Goal: Transaction & Acquisition: Purchase product/service

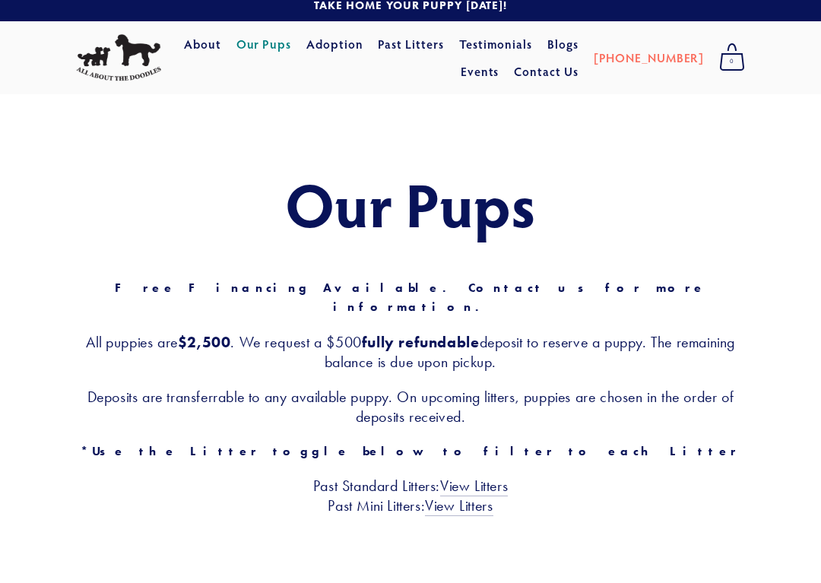
scroll to position [27, 0]
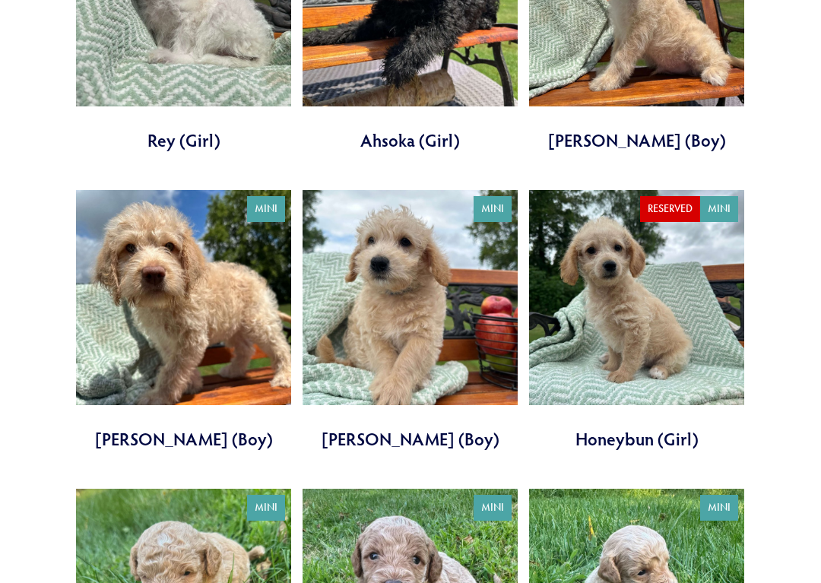
scroll to position [766, 0]
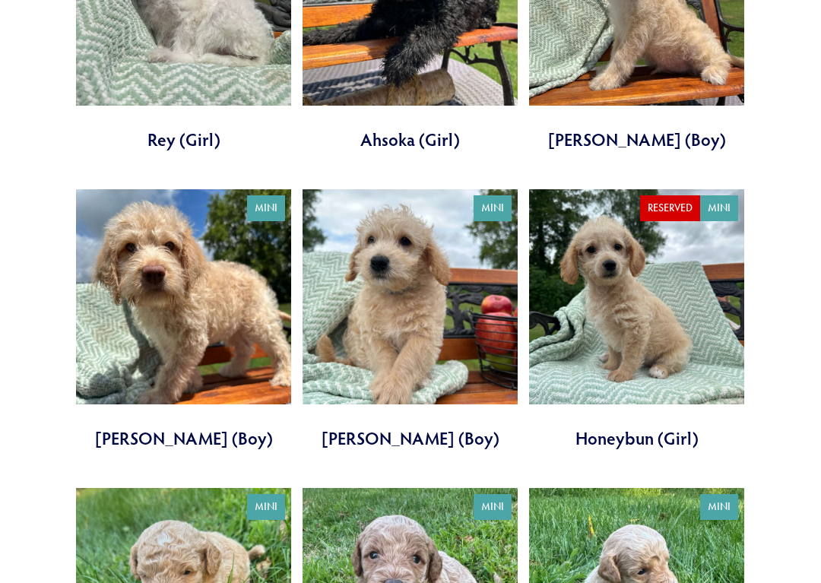
click at [465, 292] on link at bounding box center [410, 320] width 215 height 261
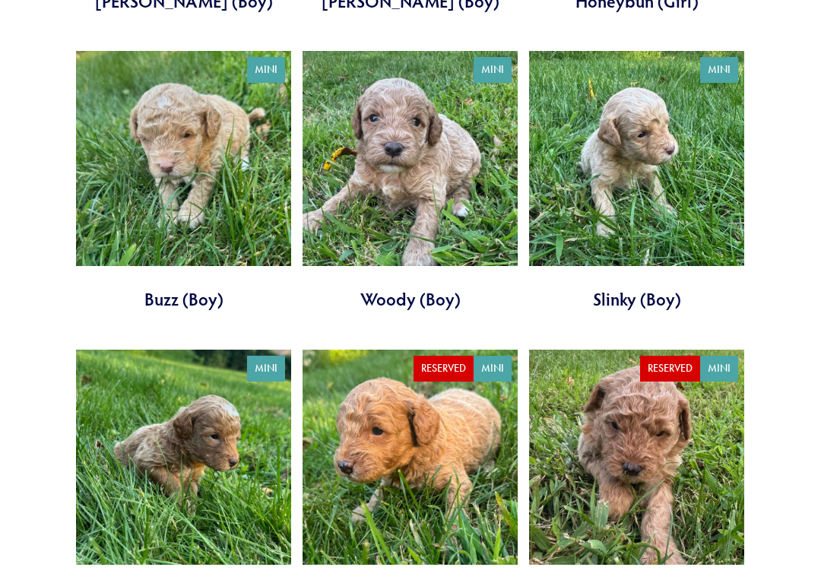
scroll to position [1212, 0]
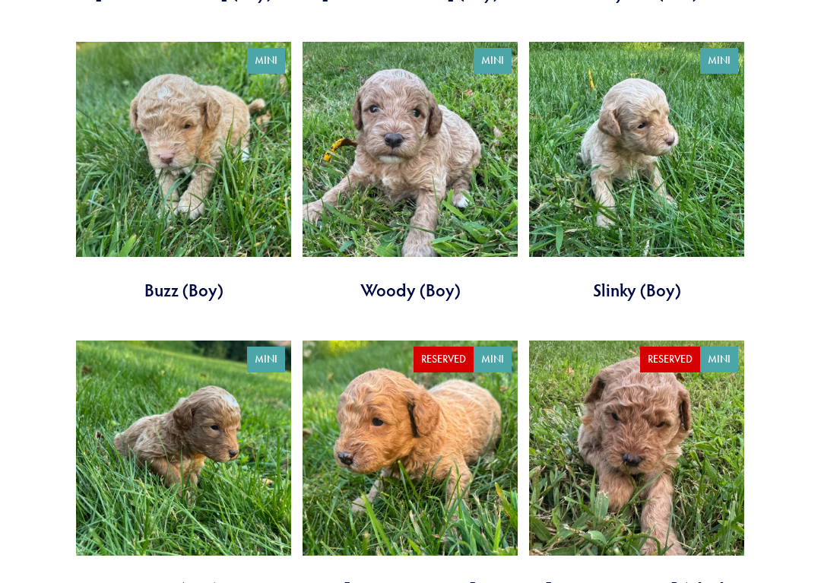
click at [227, 158] on link at bounding box center [183, 173] width 215 height 261
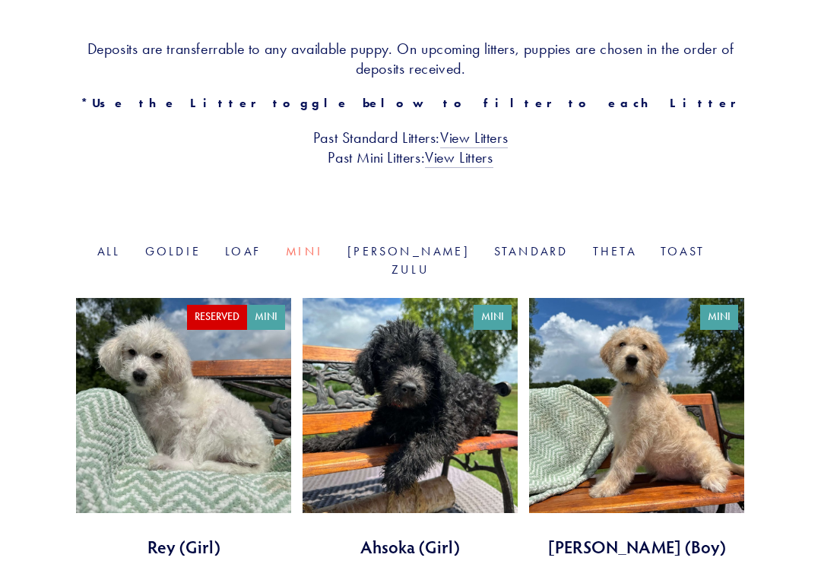
scroll to position [387, 0]
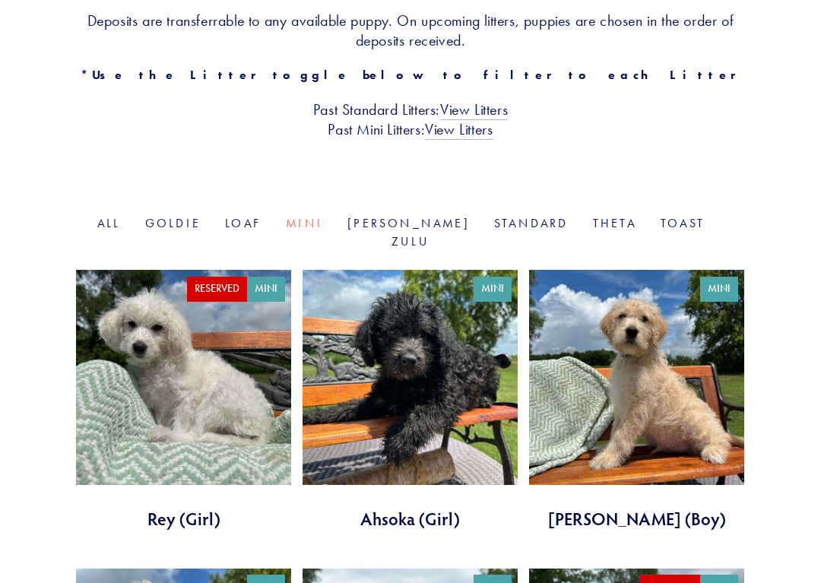
click at [677, 379] on link at bounding box center [636, 400] width 215 height 261
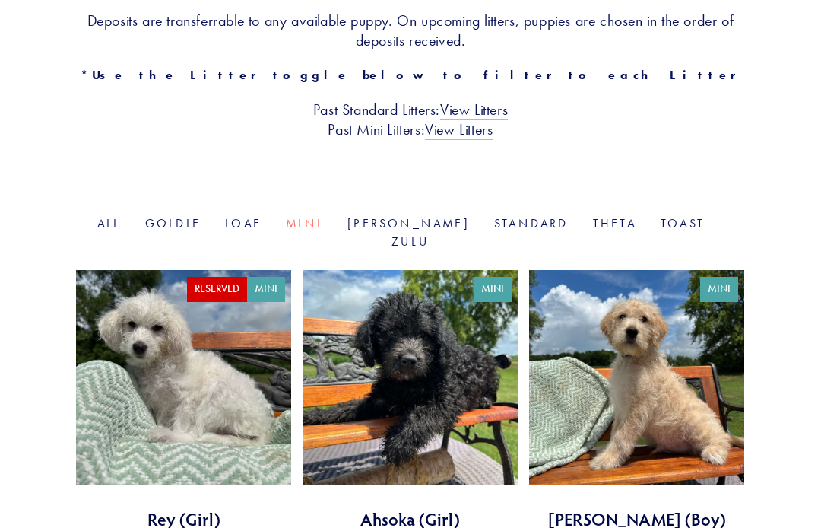
click at [471, 347] on link at bounding box center [410, 400] width 215 height 261
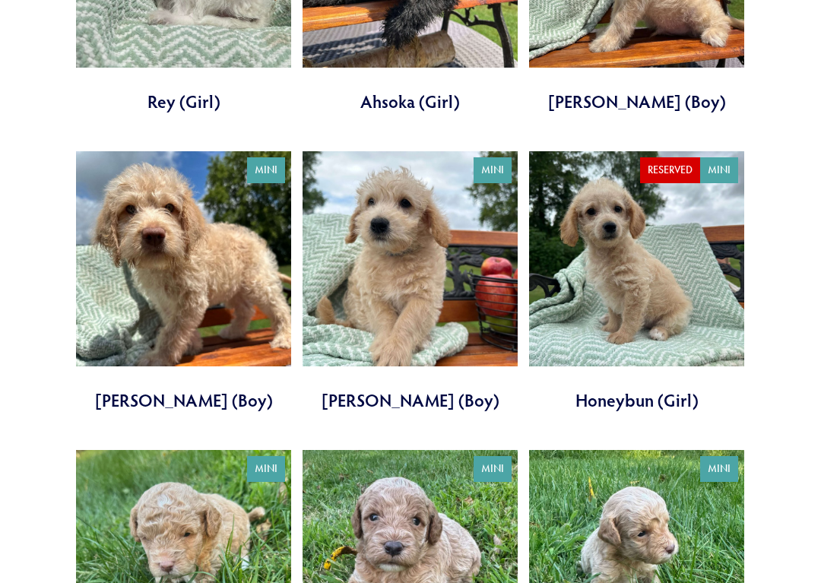
scroll to position [810, 0]
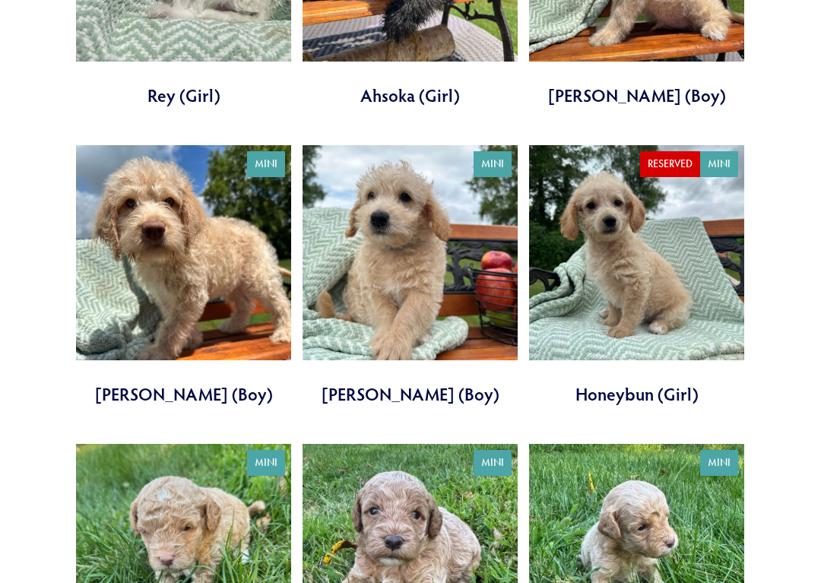
click at [454, 270] on link at bounding box center [410, 275] width 215 height 261
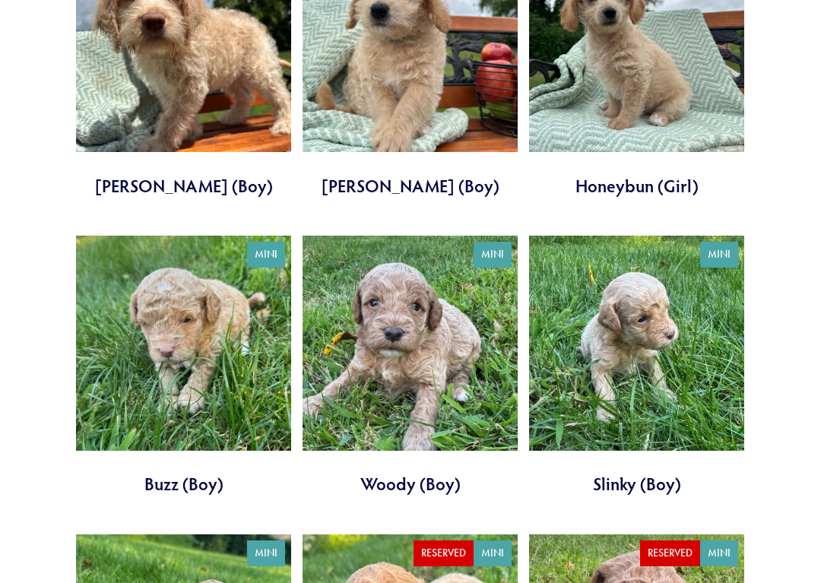
scroll to position [1032, 0]
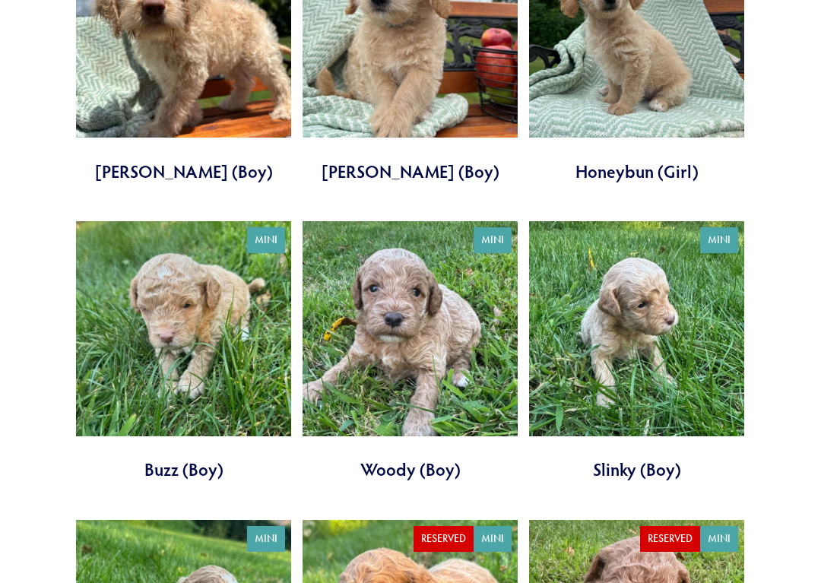
click at [443, 344] on link at bounding box center [410, 352] width 215 height 261
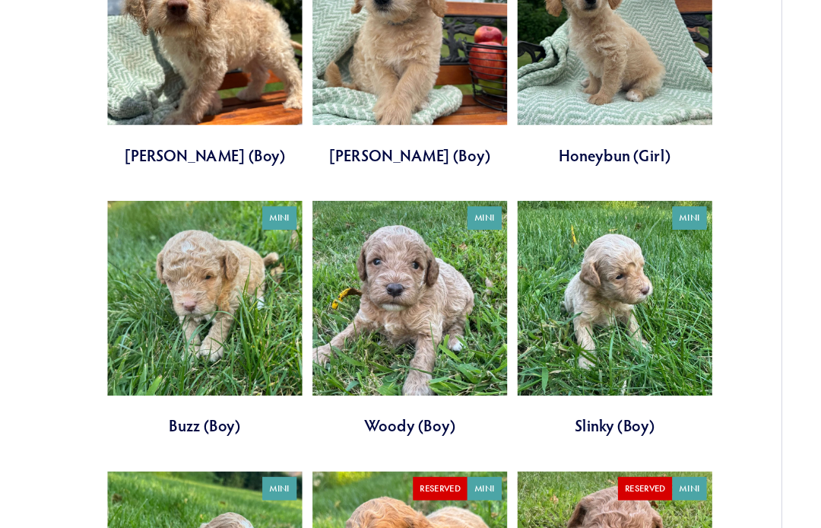
scroll to position [1033, 0]
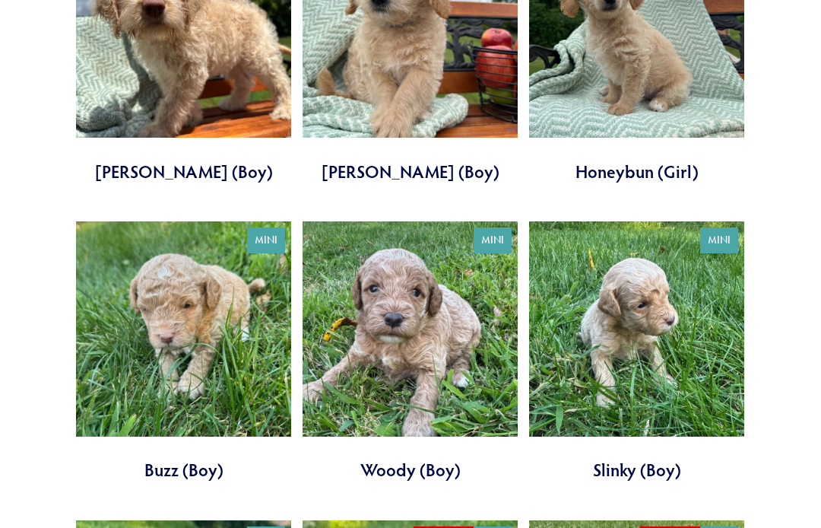
click at [666, 344] on link at bounding box center [636, 351] width 215 height 261
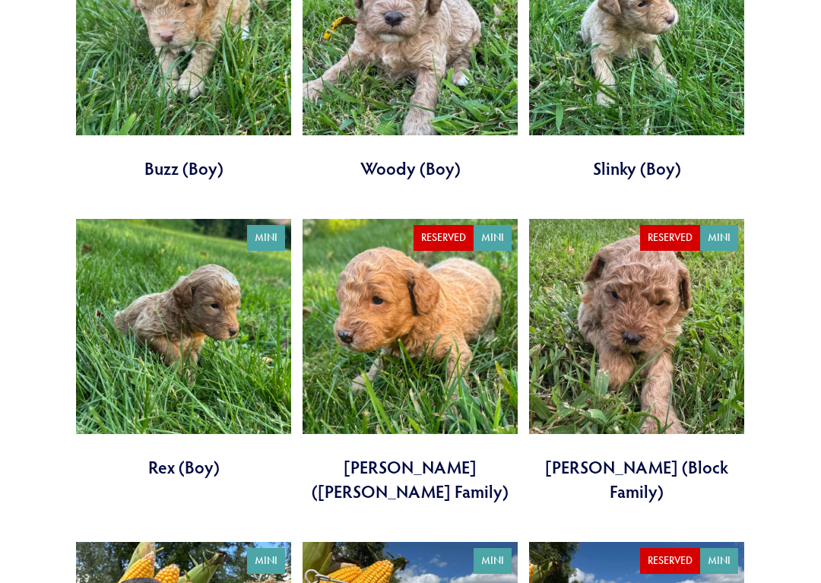
scroll to position [1347, 0]
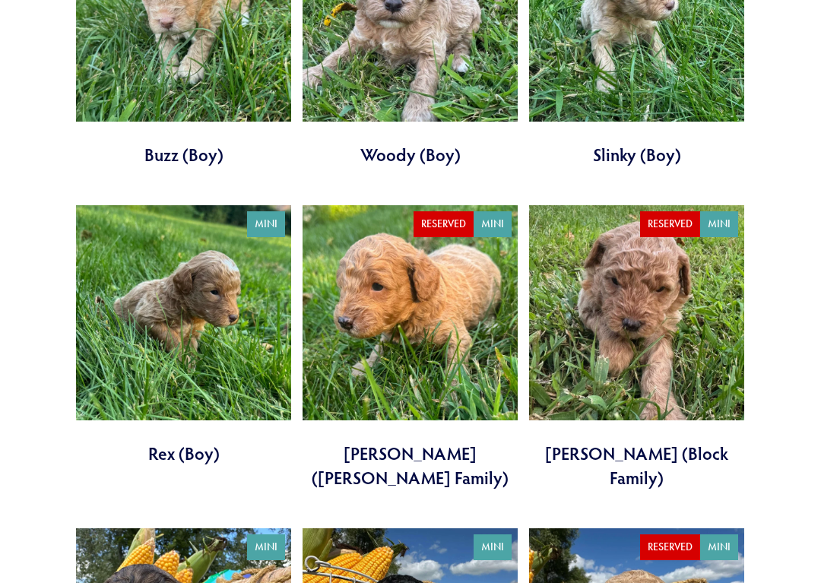
click at [176, 320] on link at bounding box center [183, 336] width 215 height 261
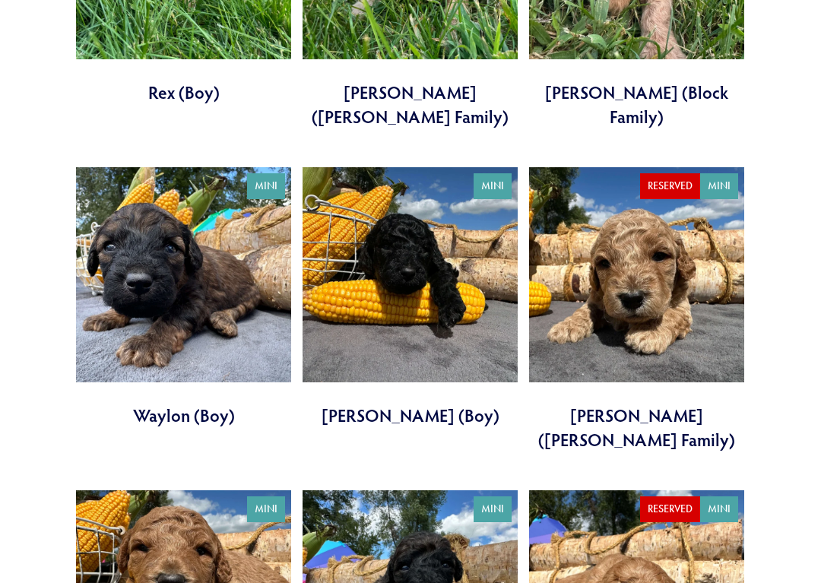
scroll to position [1720, 0]
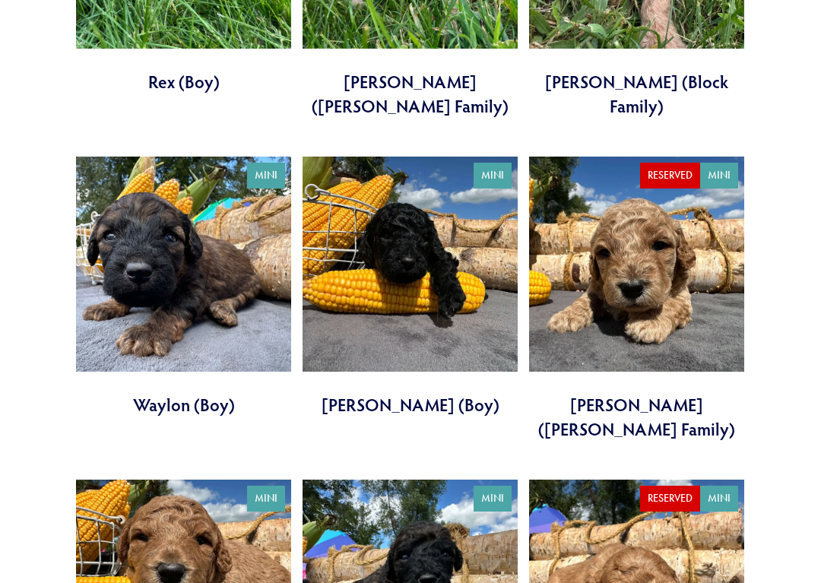
click at [204, 274] on link at bounding box center [183, 287] width 215 height 261
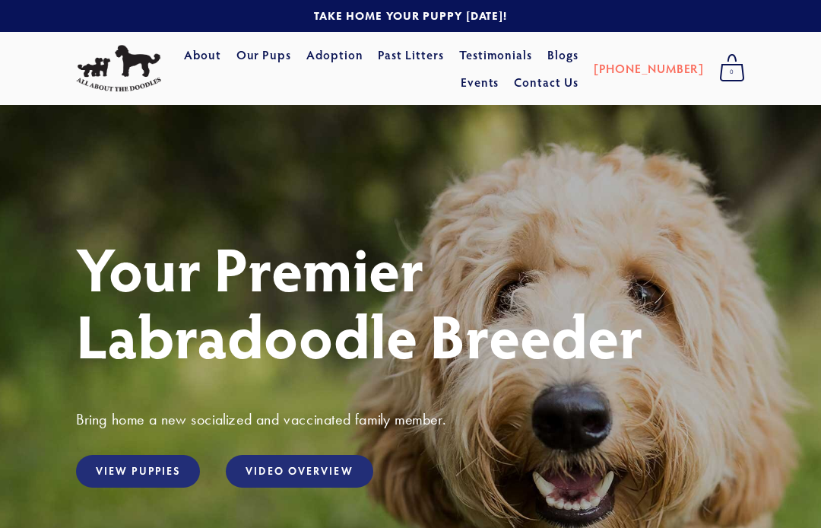
click at [144, 470] on link "View Puppies" at bounding box center [138, 471] width 124 height 33
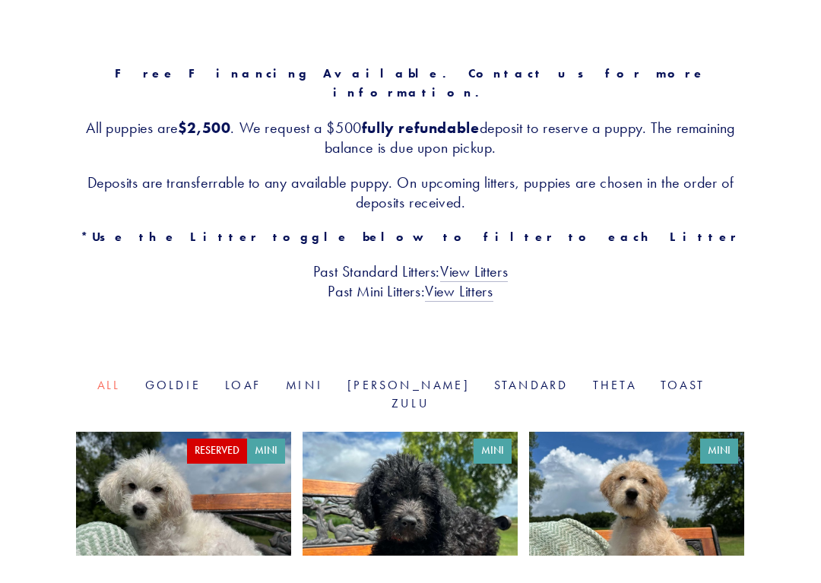
scroll to position [274, 0]
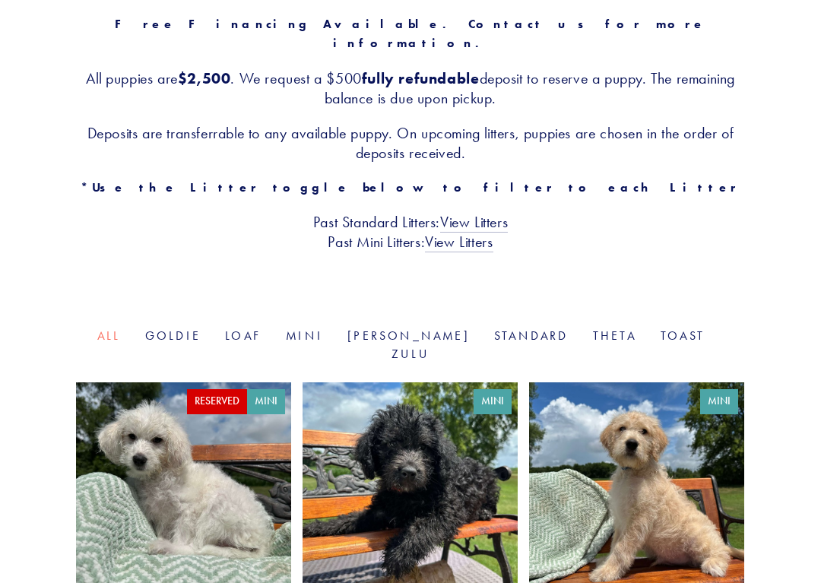
click at [323, 328] on link "Mini" at bounding box center [304, 335] width 37 height 14
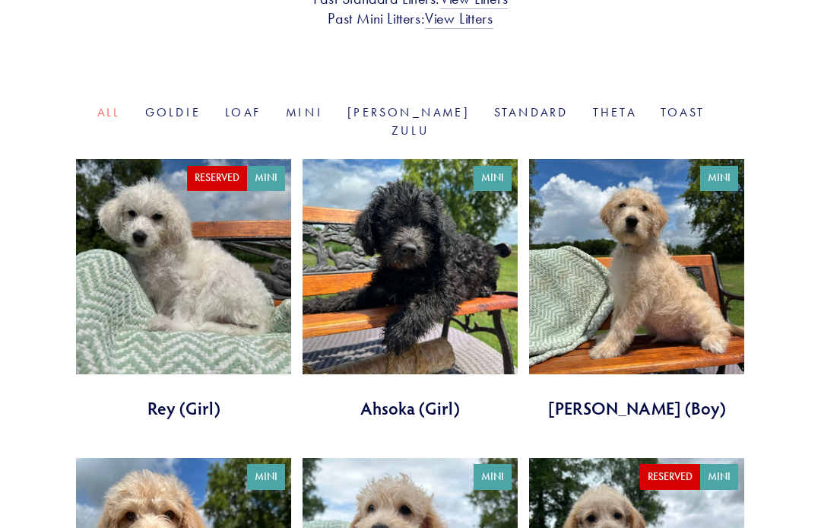
scroll to position [498, 0]
click at [465, 233] on link at bounding box center [410, 289] width 215 height 261
click at [461, 227] on link at bounding box center [410, 289] width 215 height 261
click at [227, 293] on link at bounding box center [183, 289] width 215 height 261
